Goal: Navigation & Orientation: Understand site structure

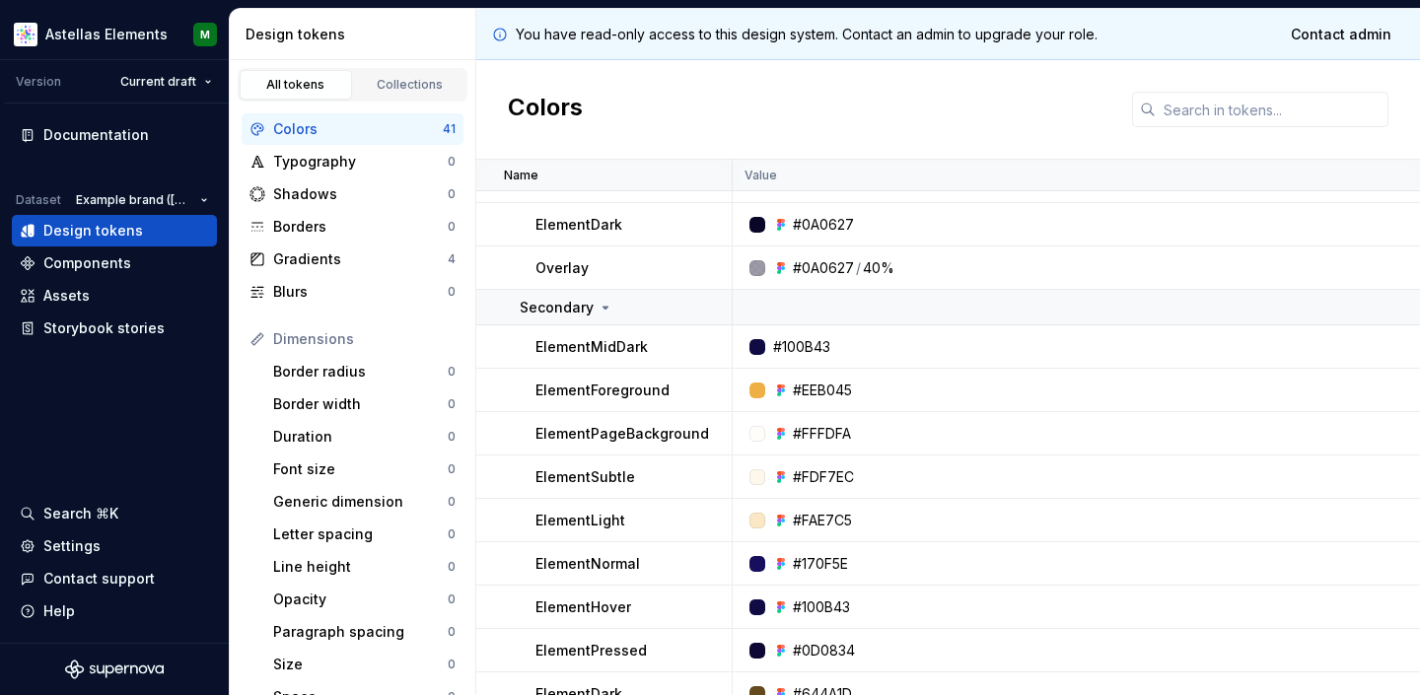
scroll to position [1523, 0]
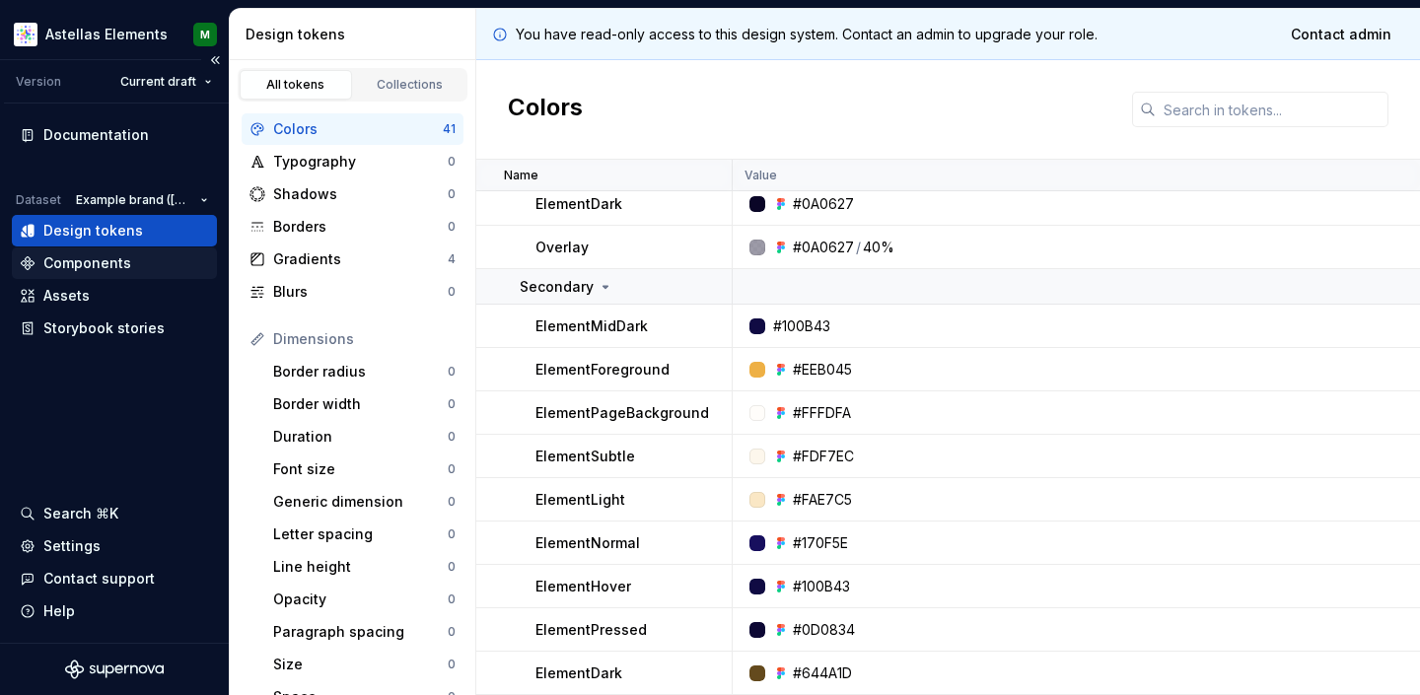
click at [87, 261] on div "Components" at bounding box center [87, 263] width 88 height 20
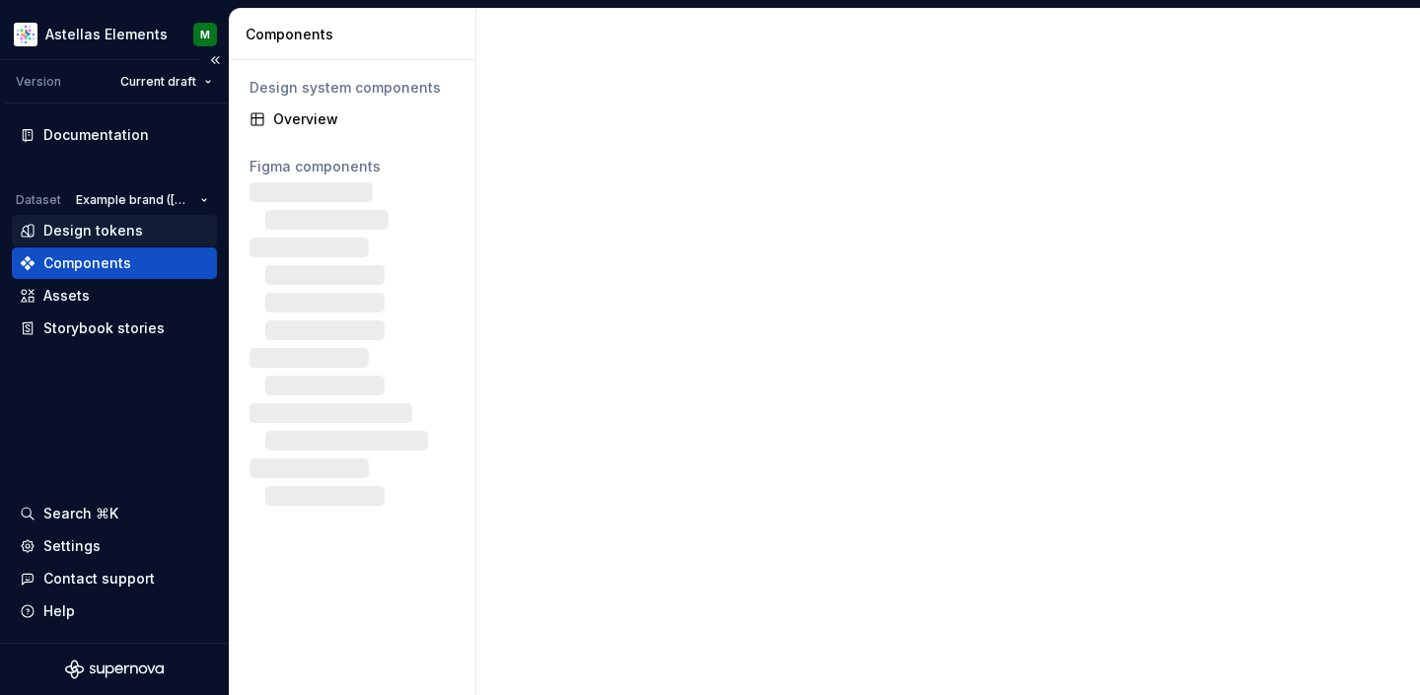
click at [89, 226] on div "Design tokens" at bounding box center [93, 231] width 100 height 20
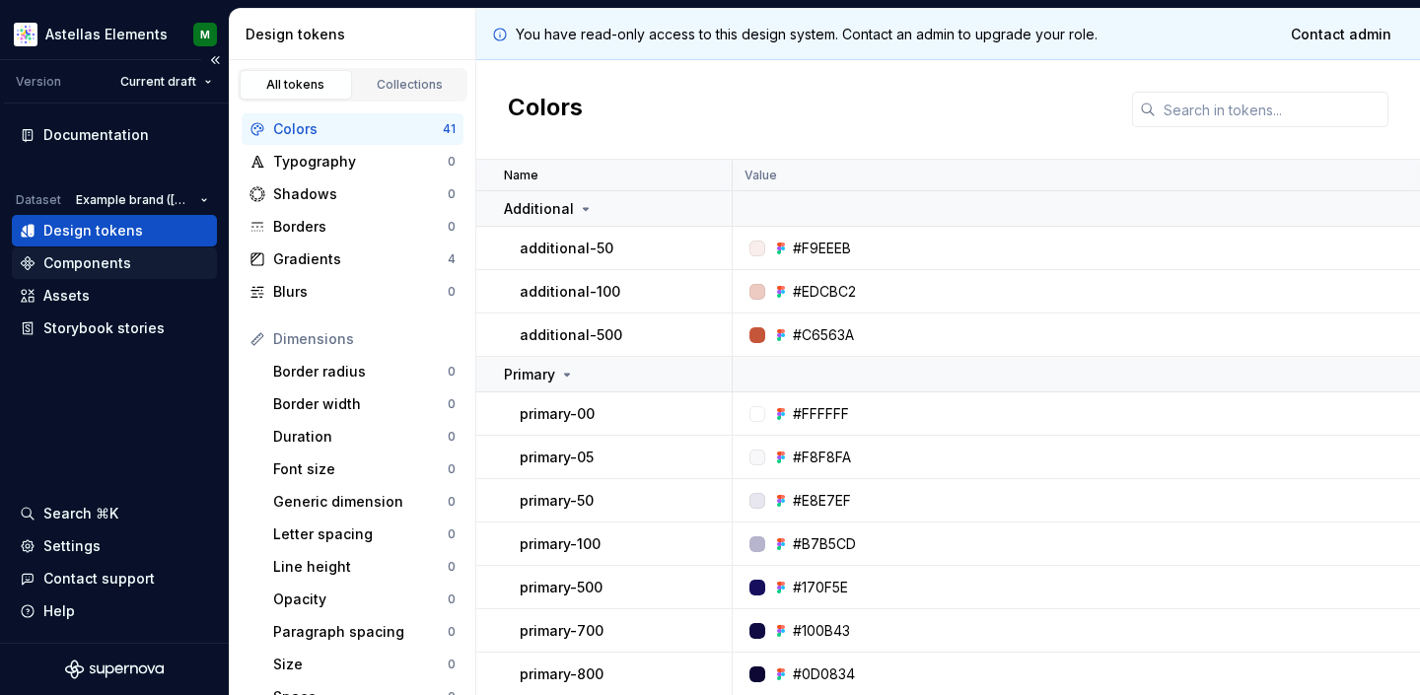
click at [76, 265] on div "Components" at bounding box center [87, 263] width 88 height 20
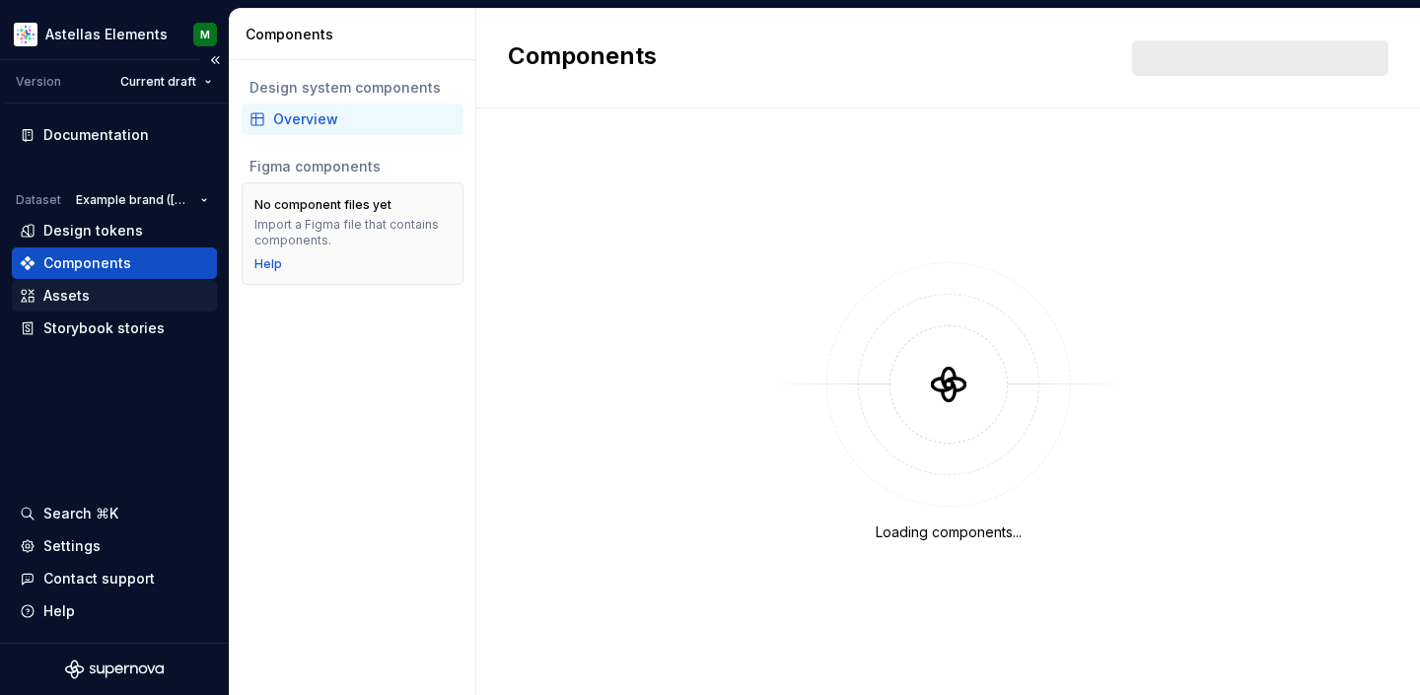
click at [75, 292] on div "Assets" at bounding box center [66, 296] width 46 height 20
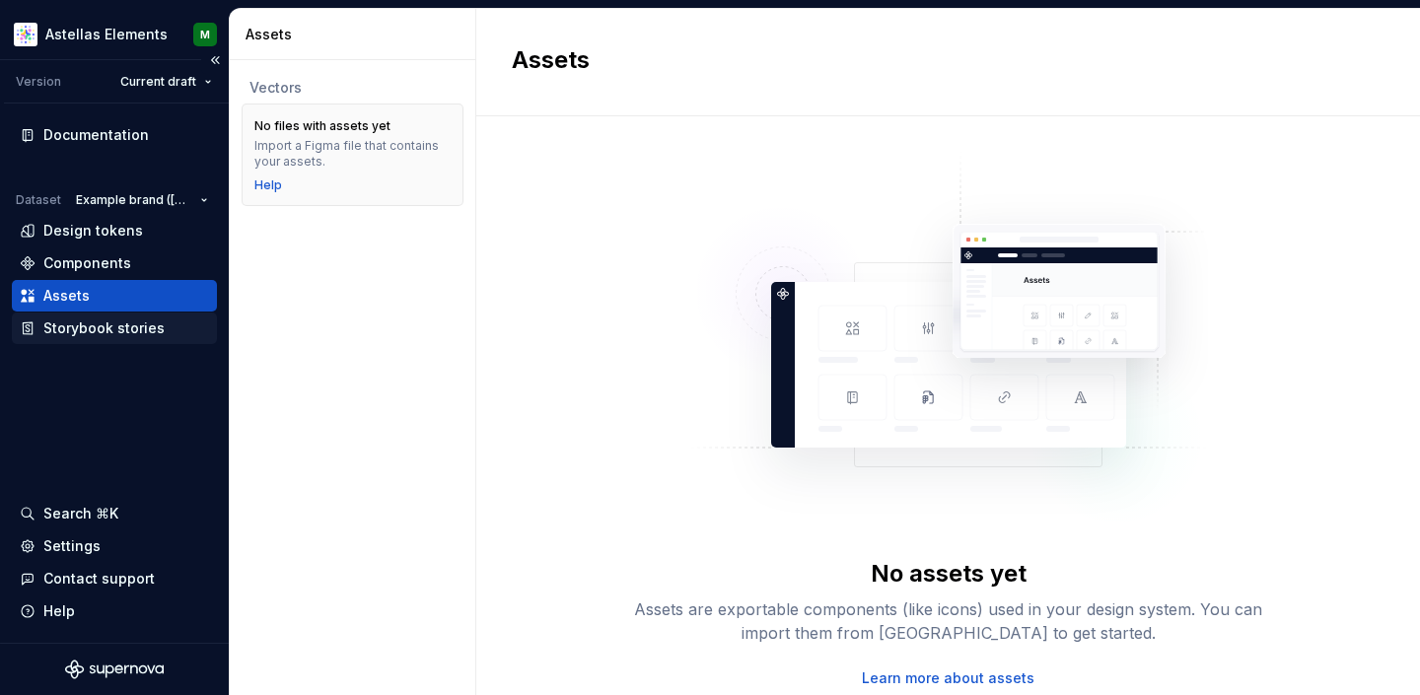
click at [81, 327] on div "Storybook stories" at bounding box center [103, 328] width 121 height 20
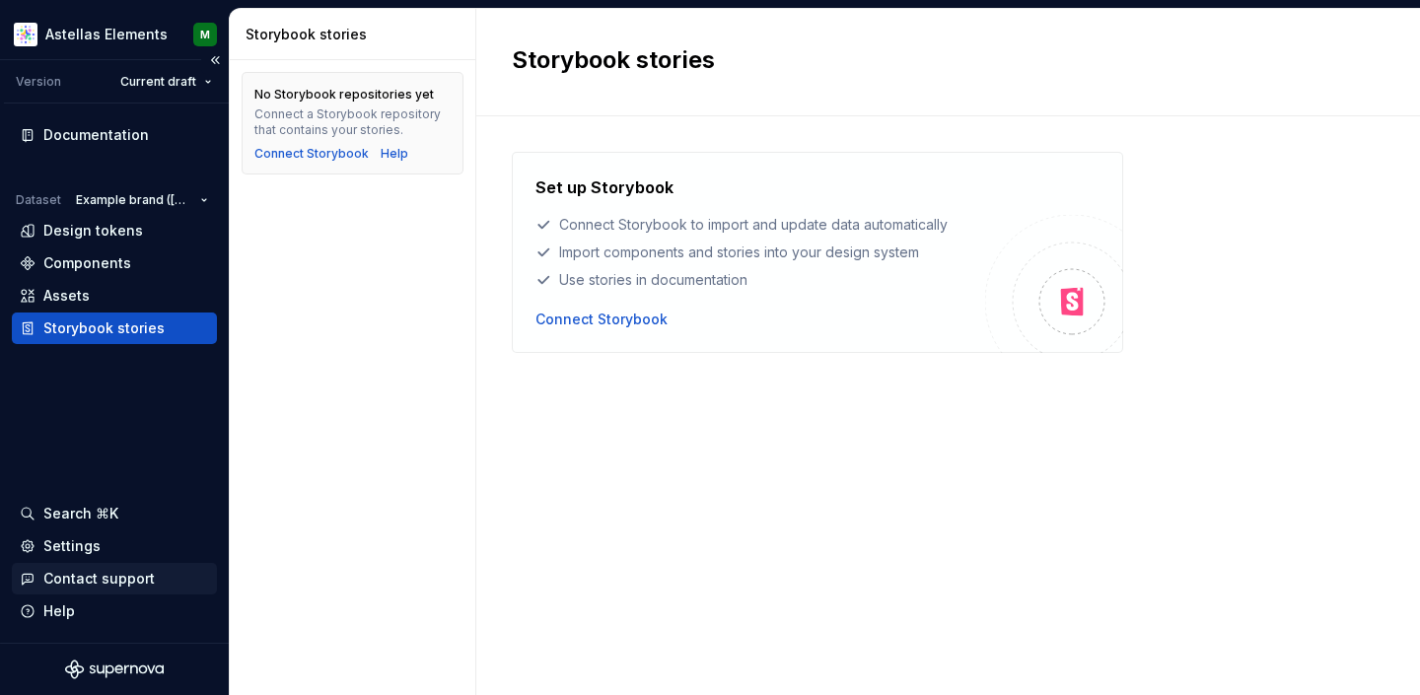
click at [81, 583] on div "Contact support" at bounding box center [98, 579] width 111 height 20
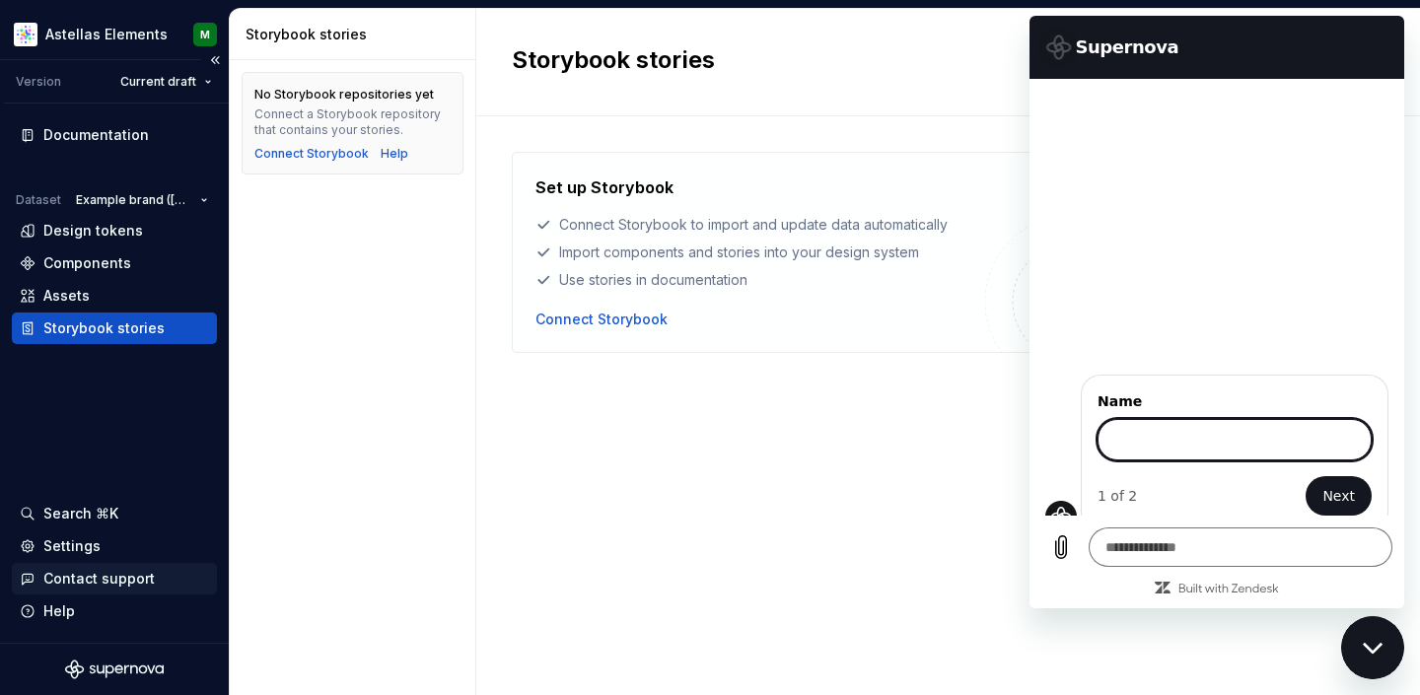
scroll to position [87, 0]
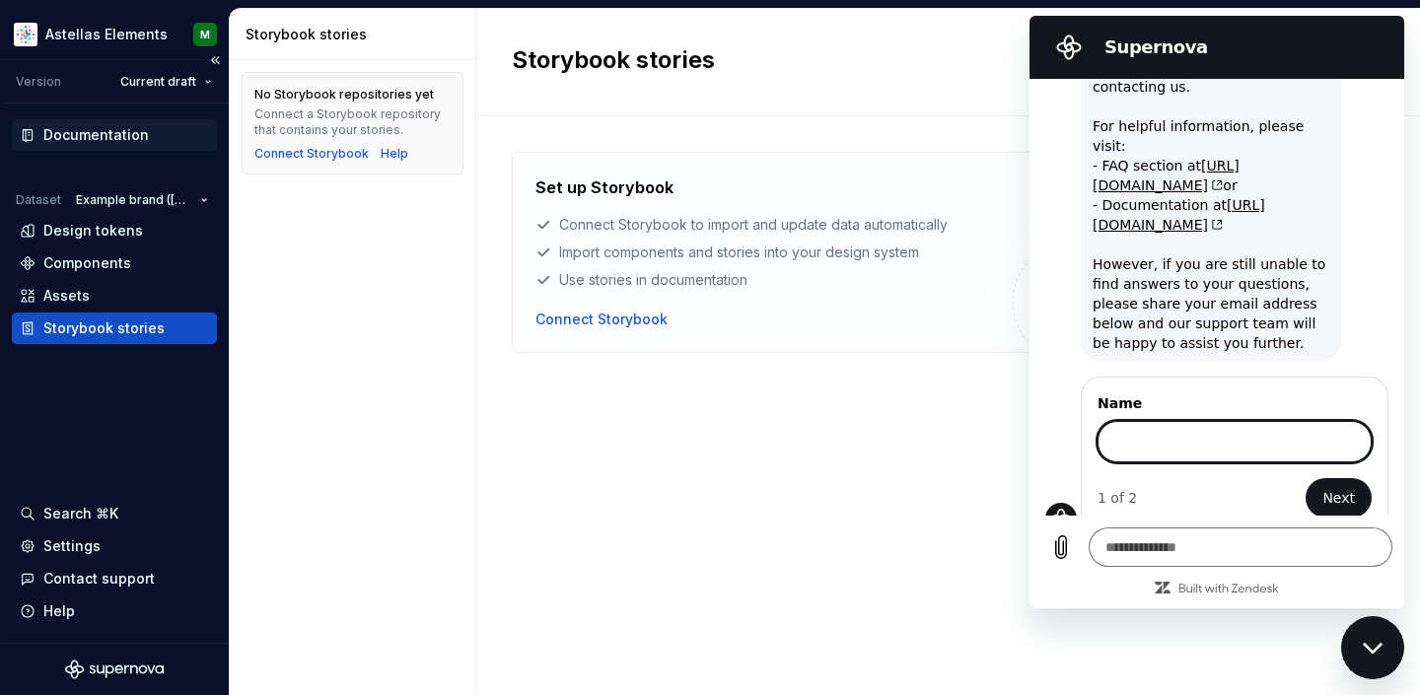
click at [108, 134] on div "Documentation" at bounding box center [95, 135] width 105 height 20
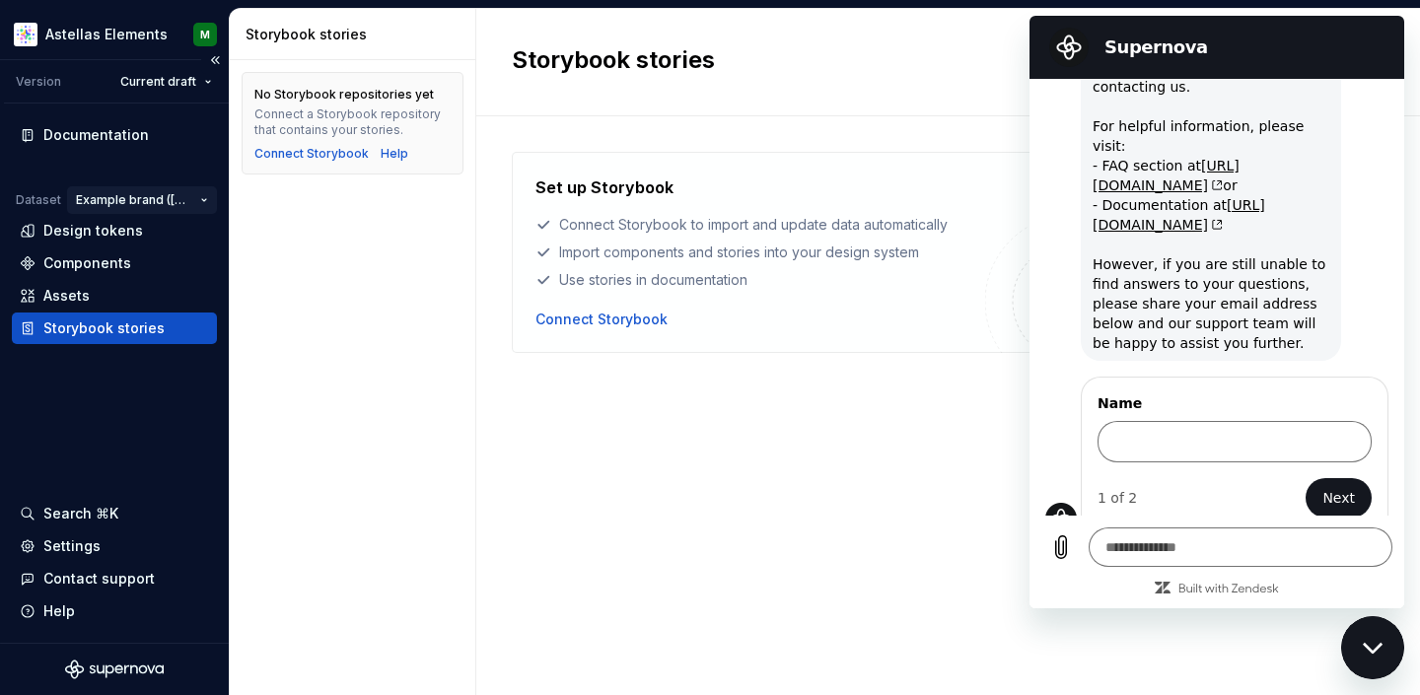
click at [110, 198] on html "Astellas Elements M Version Current draft Documentation Dataset Example brand (…" at bounding box center [710, 347] width 1420 height 695
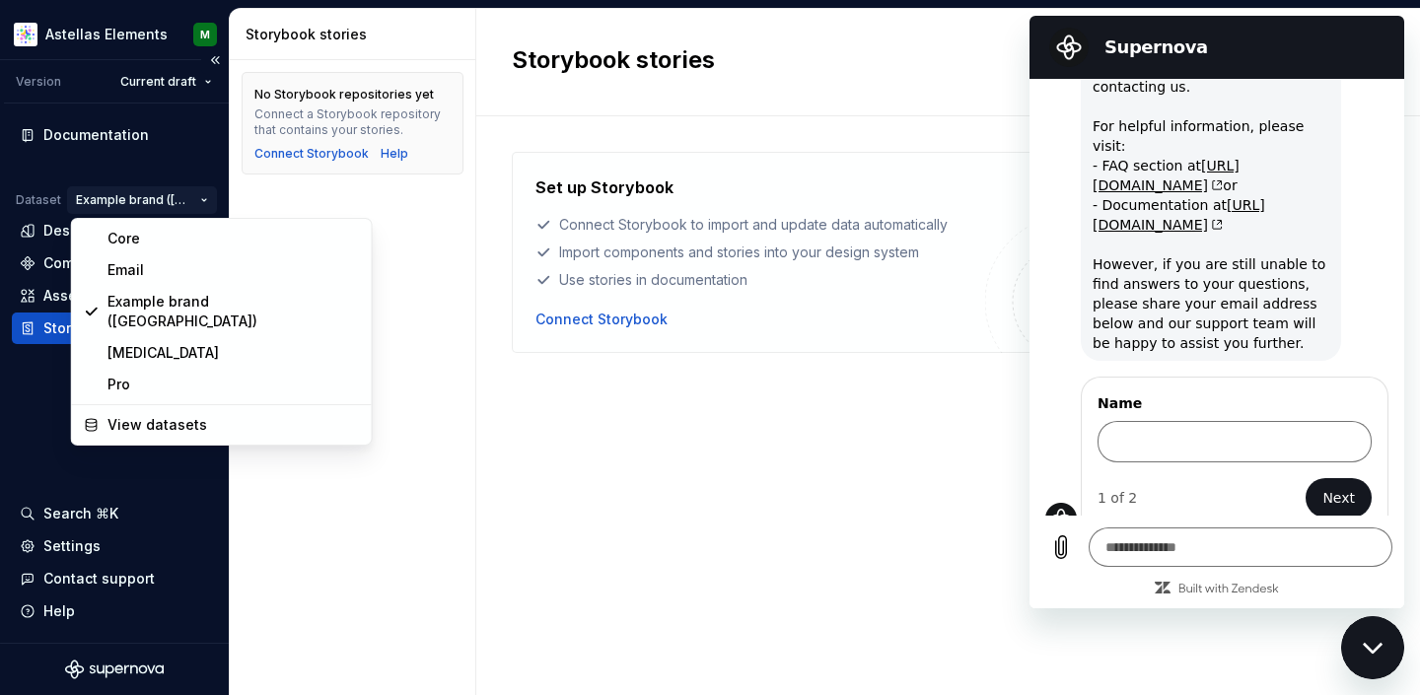
type textarea "*"
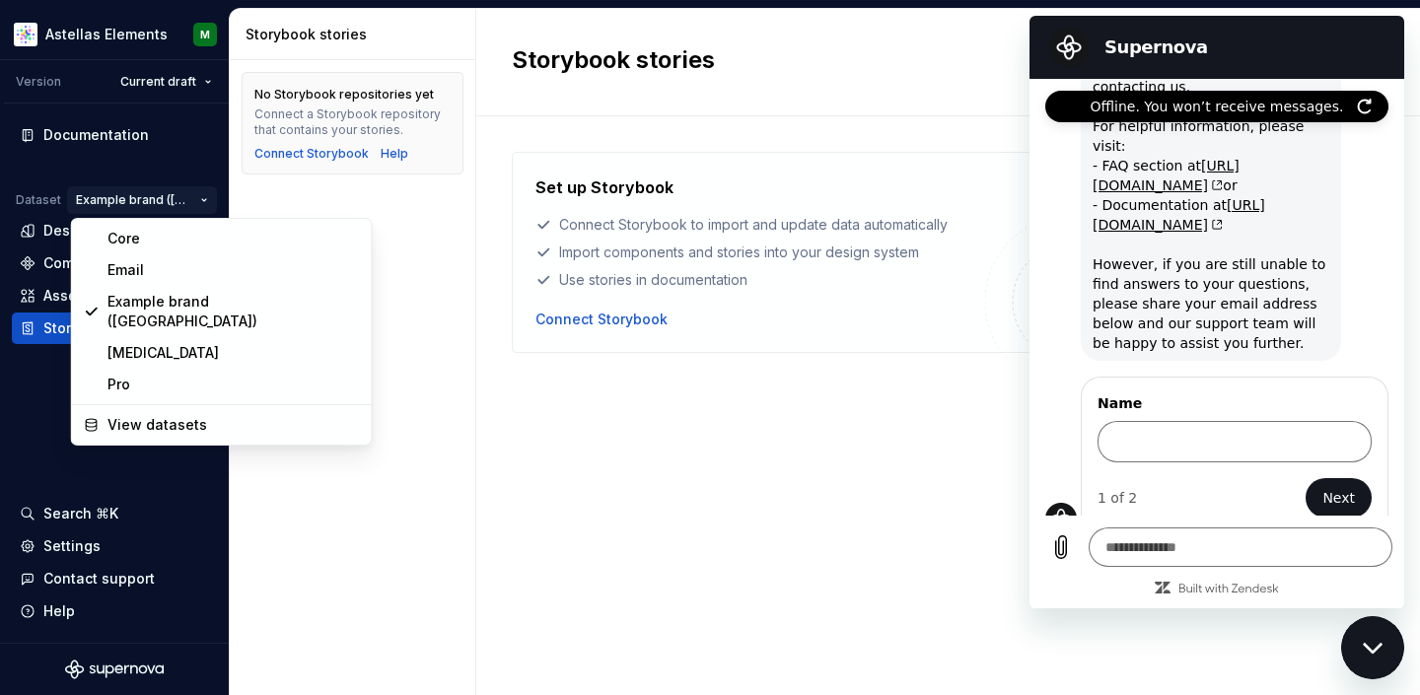
click at [133, 198] on html "Astellas Elements M Version Current draft Documentation Dataset Example brand (…" at bounding box center [710, 347] width 1420 height 695
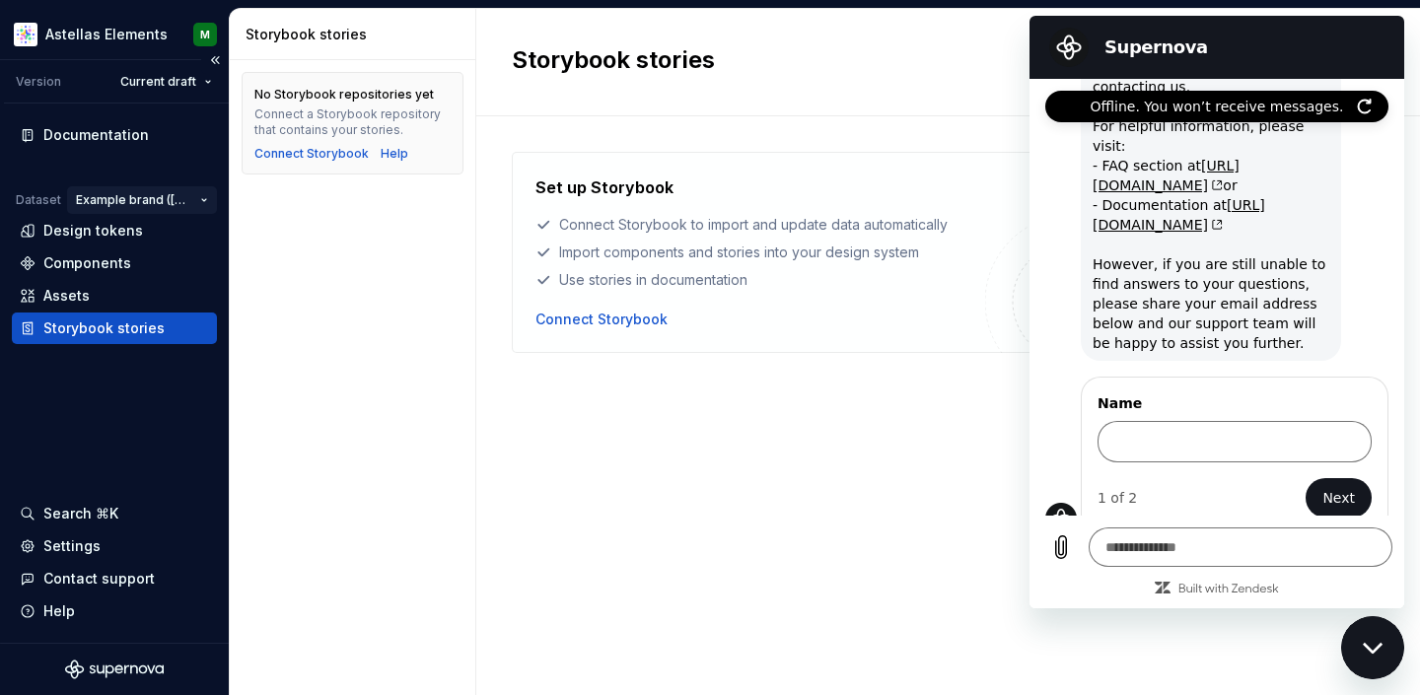
click at [121, 199] on html "Astellas Elements M Version Current draft Documentation Dataset Example brand (…" at bounding box center [710, 347] width 1420 height 695
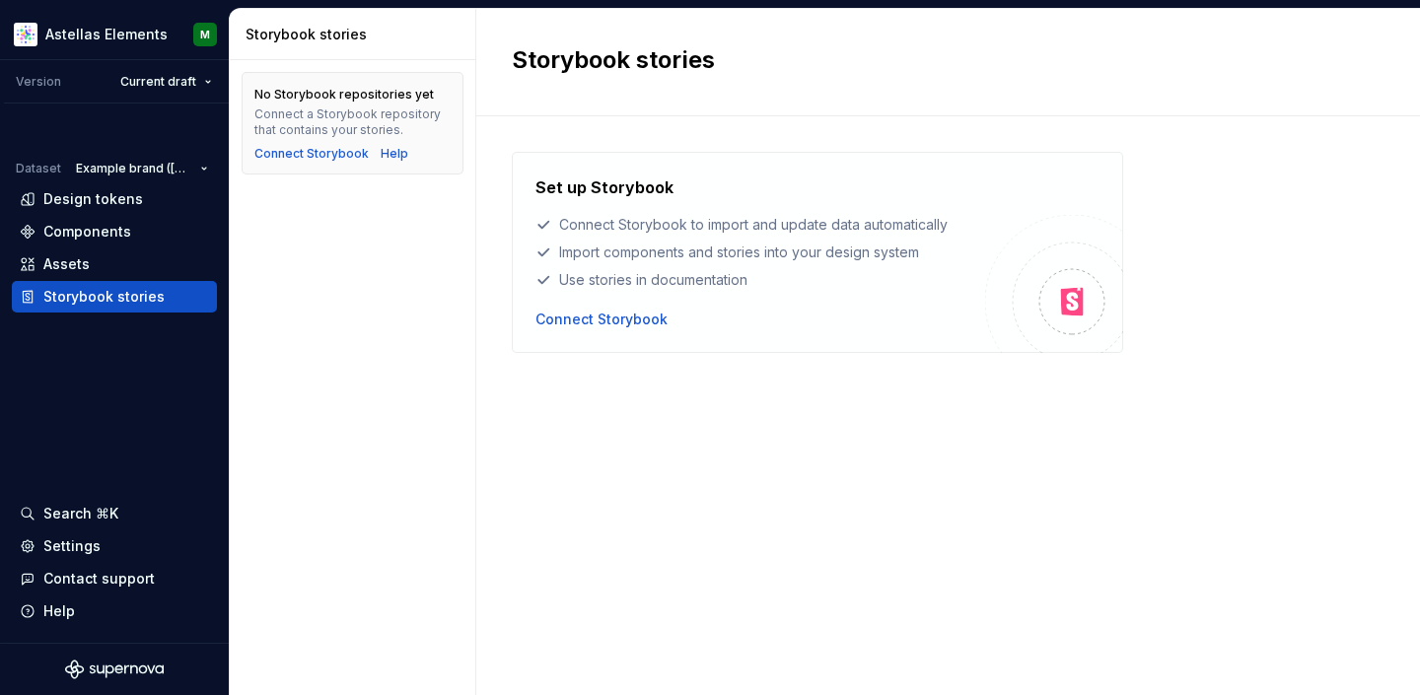
scroll to position [523, 0]
